Goal: Information Seeking & Learning: Learn about a topic

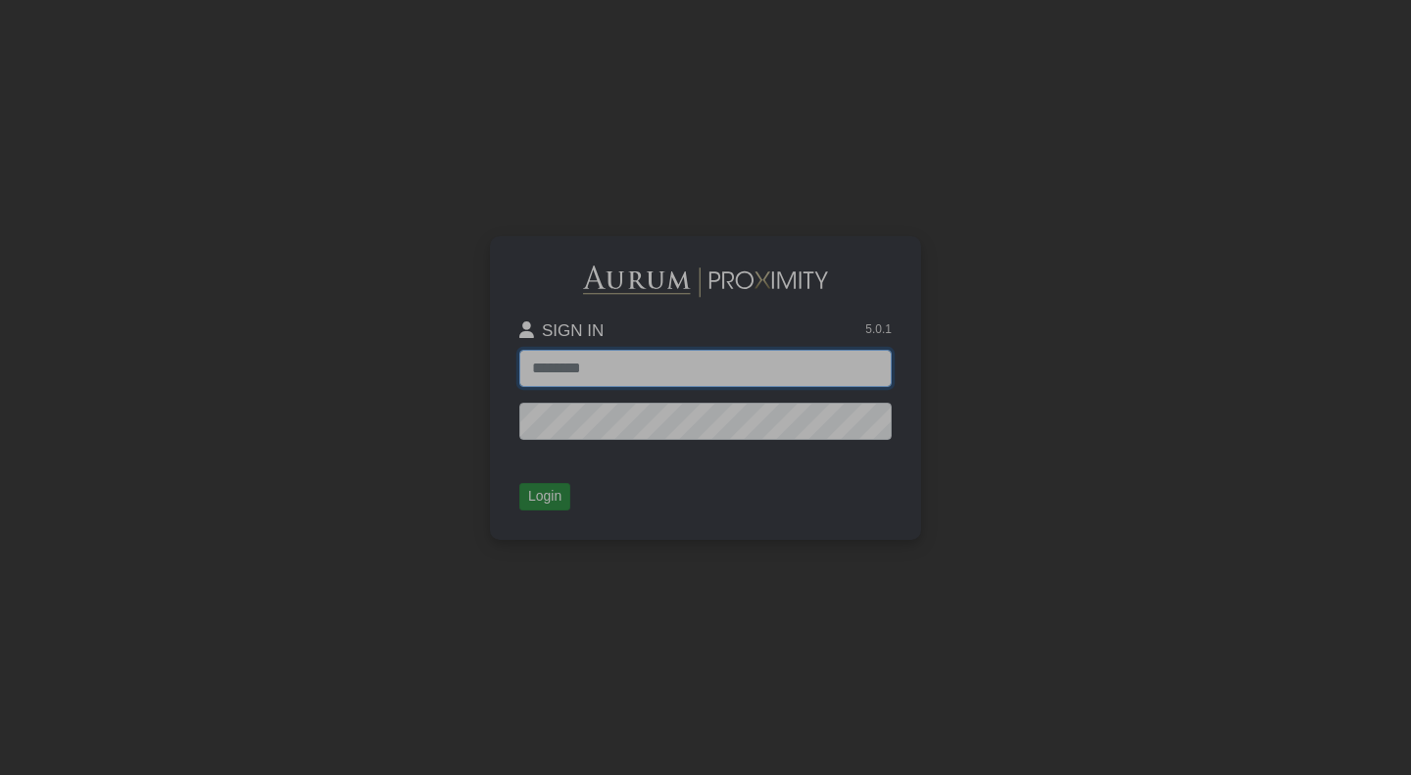
type input "**********"
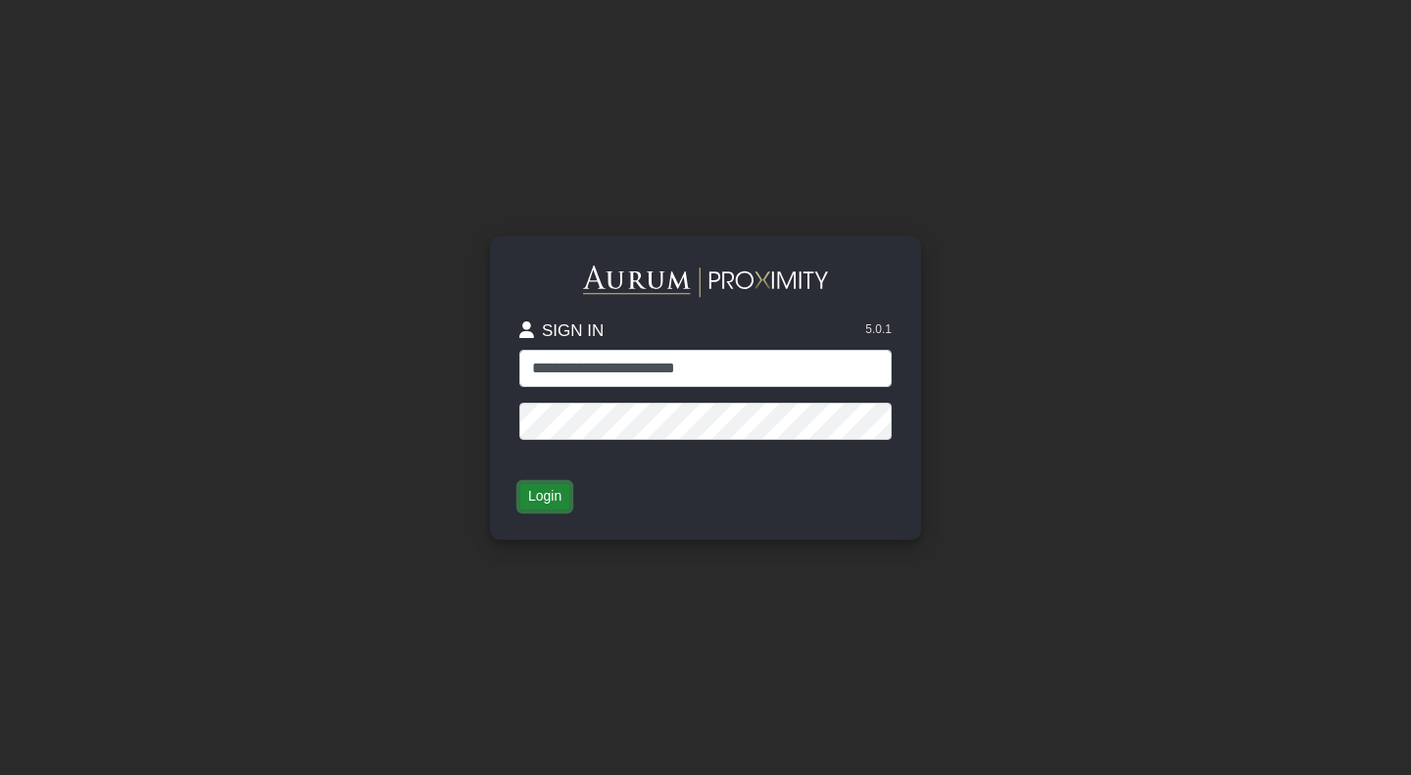
click at [540, 507] on button "Login" at bounding box center [544, 496] width 51 height 27
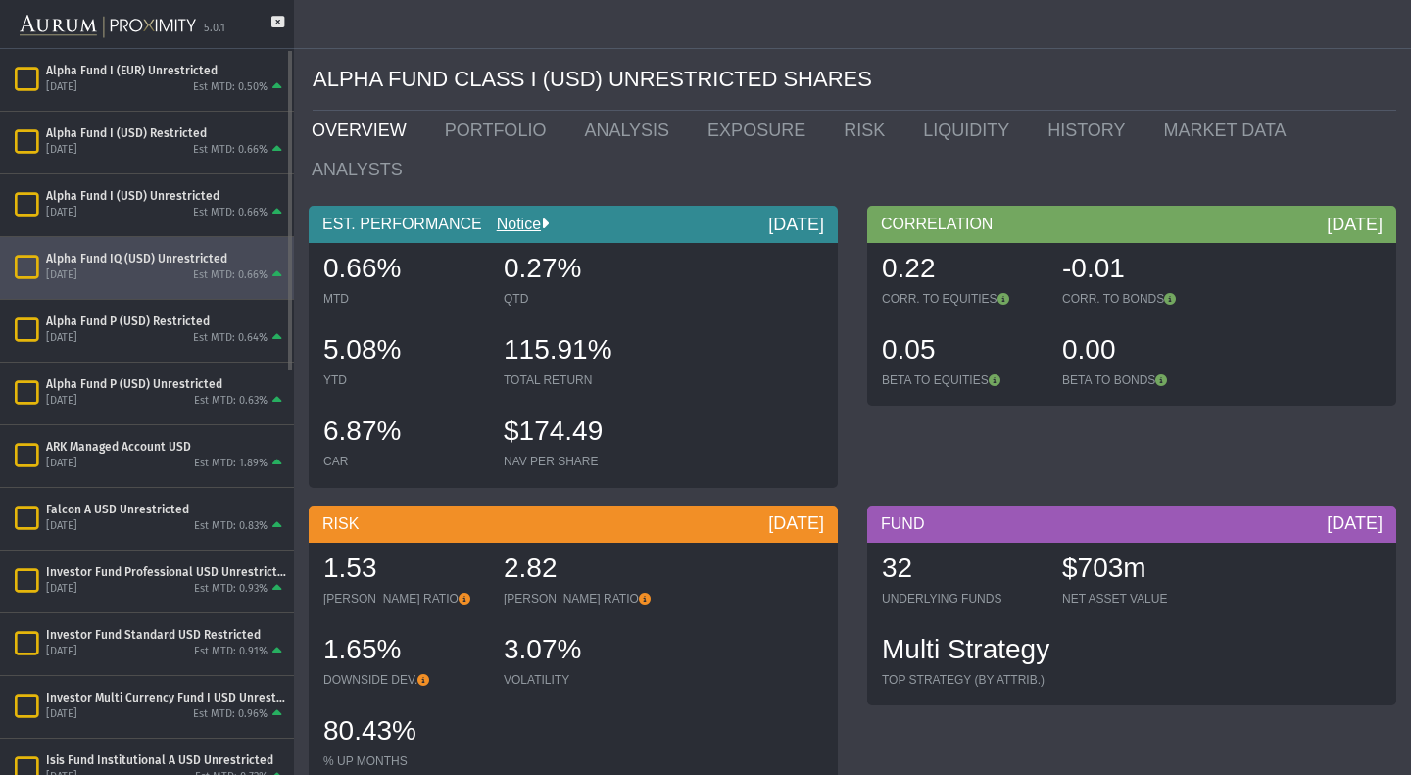
click at [151, 278] on div "[DATE] Est MTD: 0.66%" at bounding box center [166, 277] width 240 height 18
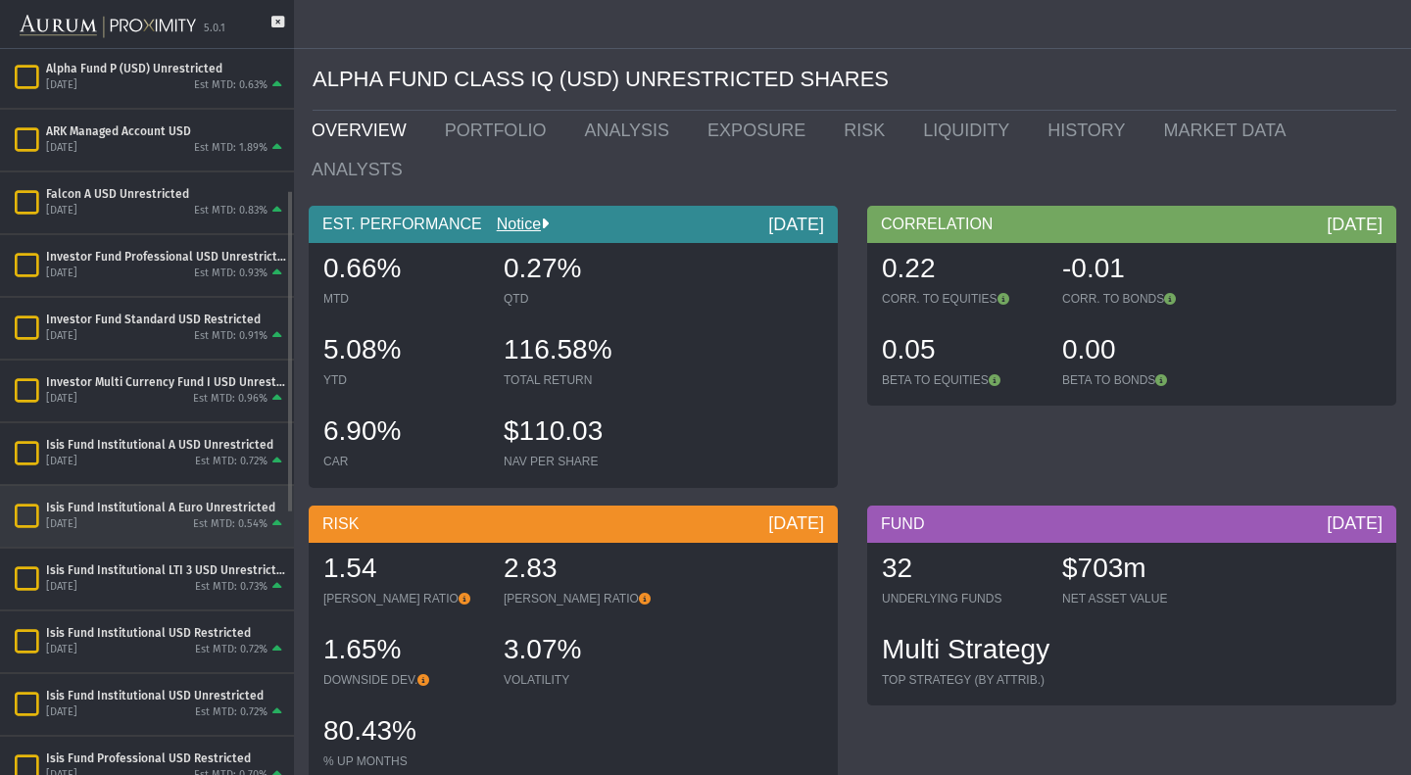
scroll to position [319, 0]
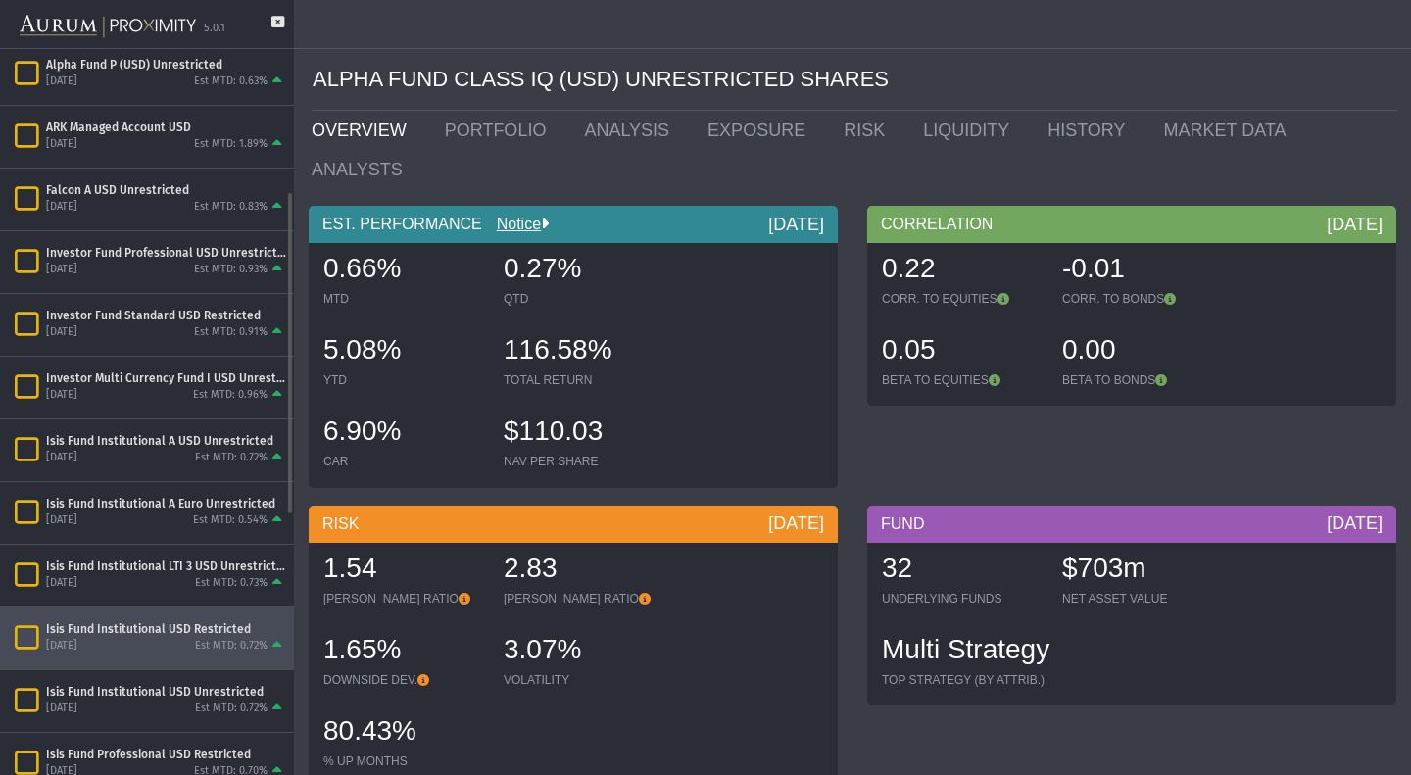
click at [196, 638] on div "[DATE] Est MTD: 0.72%" at bounding box center [166, 647] width 240 height 18
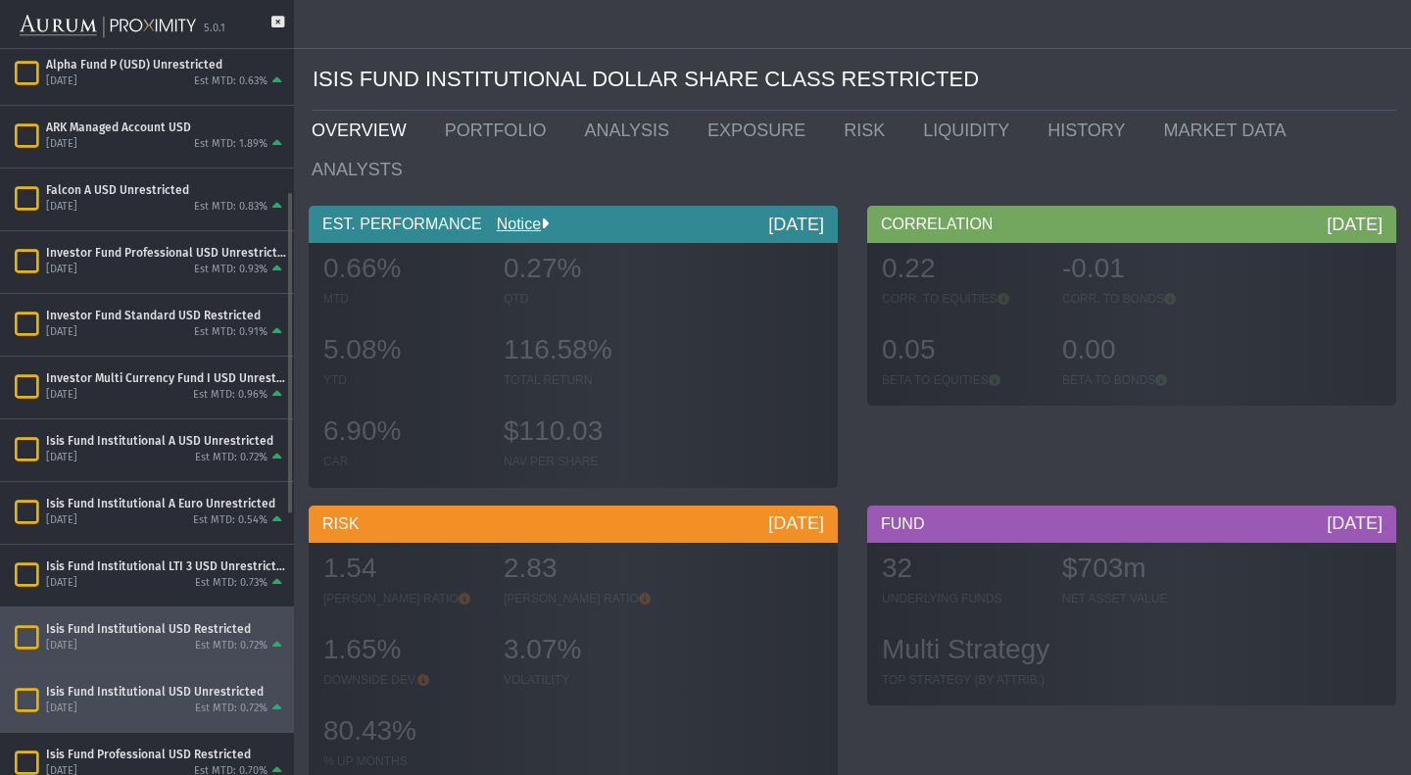
click at [189, 709] on div "[DATE] Est MTD: 0.72%" at bounding box center [166, 710] width 240 height 18
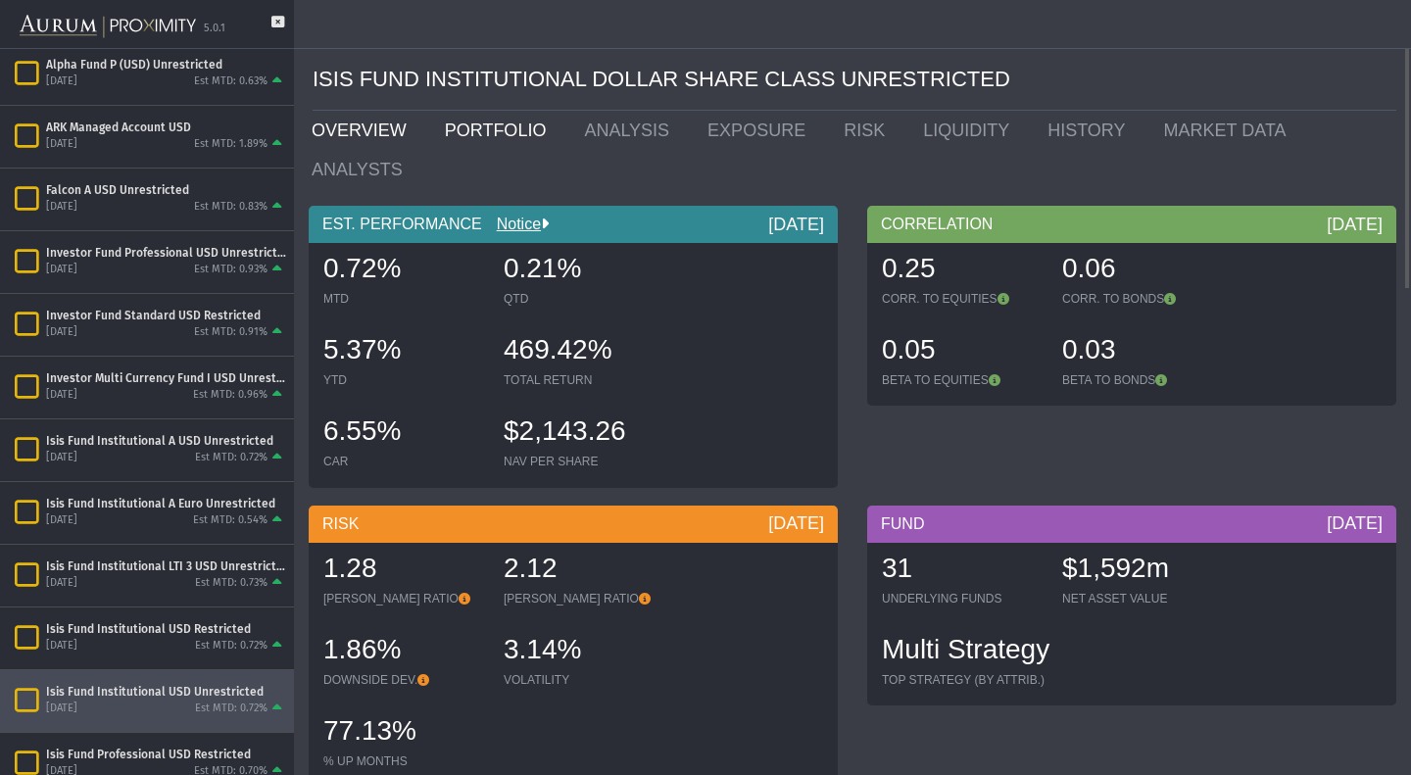
click at [478, 132] on link "PORTFOLIO" at bounding box center [500, 130] width 140 height 39
